Goal: Use online tool/utility: Utilize a website feature to perform a specific function

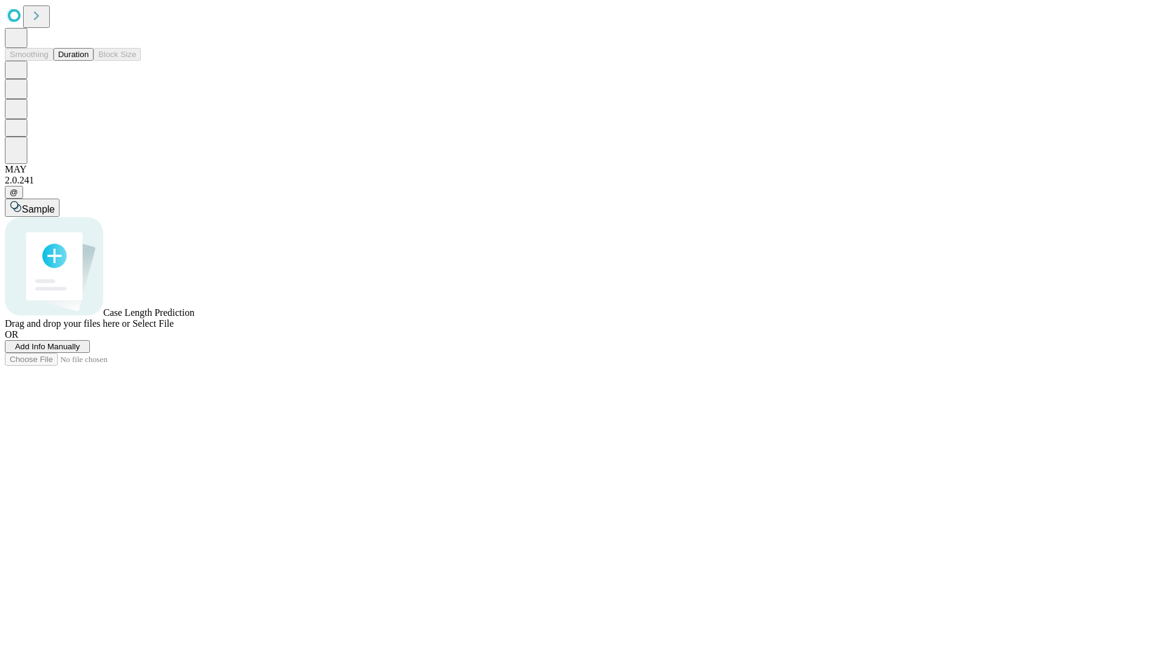
click at [89, 61] on button "Duration" at bounding box center [73, 54] width 40 height 13
click at [174, 329] on span "Select File" at bounding box center [152, 323] width 41 height 10
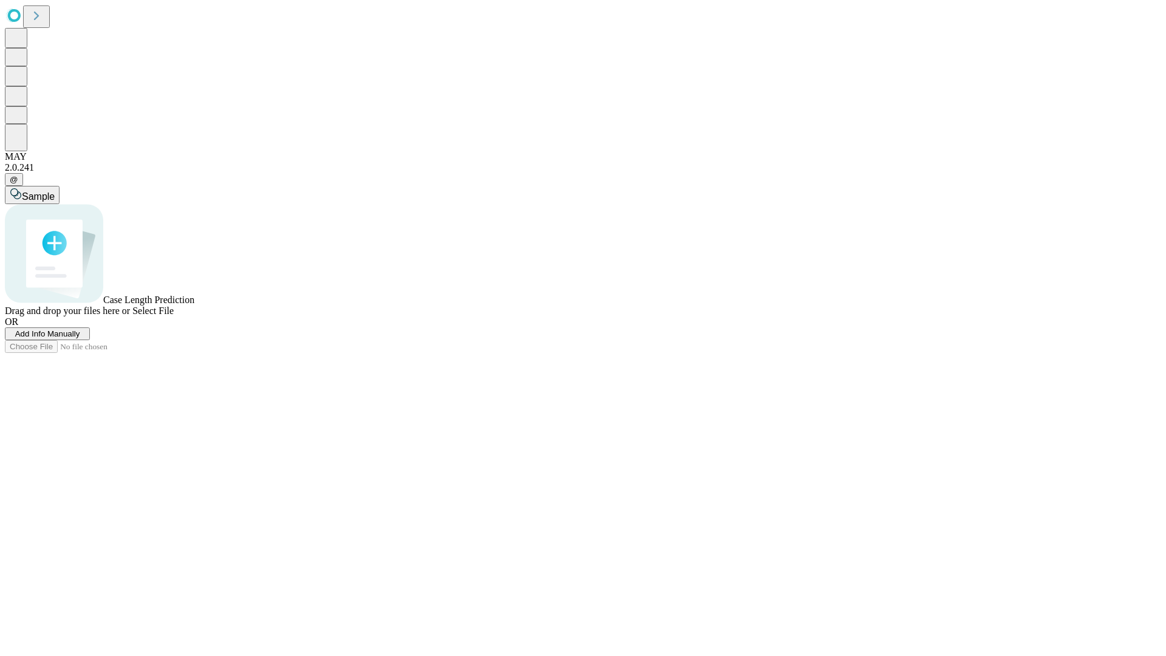
click at [174, 316] on span "Select File" at bounding box center [152, 310] width 41 height 10
